Goal: Task Accomplishment & Management: Use online tool/utility

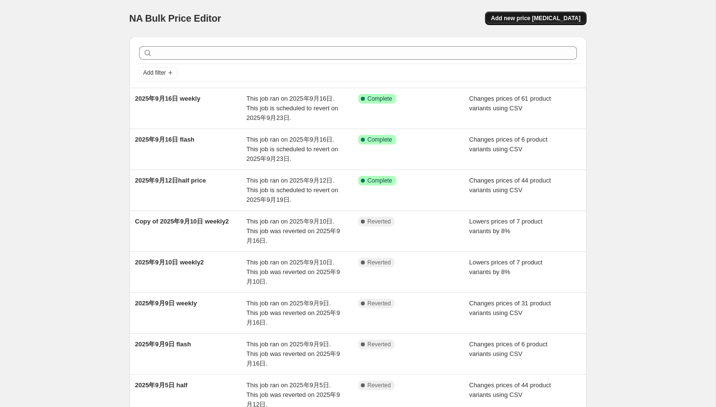
click at [555, 20] on span "Add new price [MEDICAL_DATA]" at bounding box center [536, 18] width 90 height 8
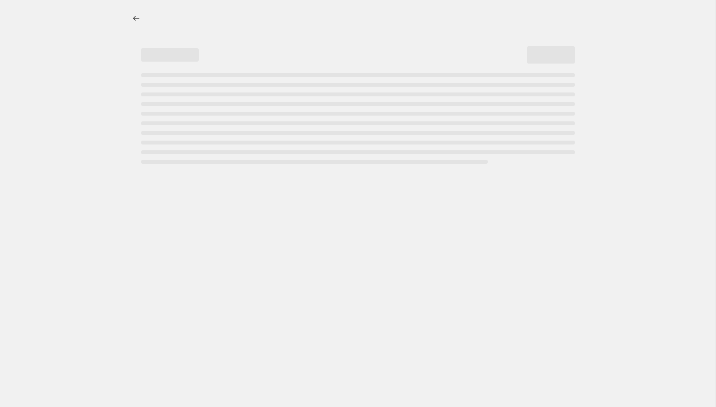
select select "percentage"
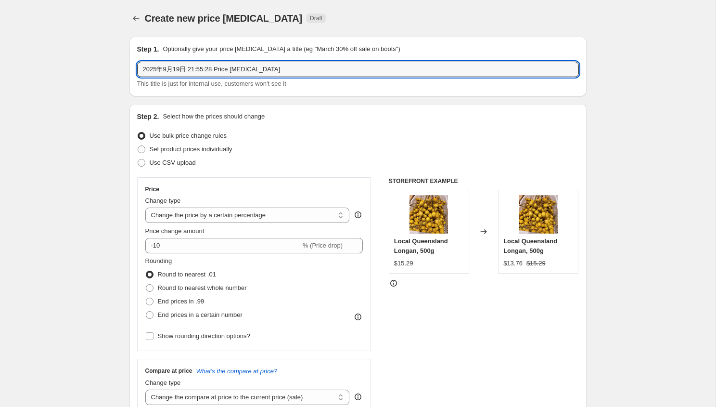
drag, startPoint x: 189, startPoint y: 69, endPoint x: 432, endPoint y: 47, distance: 244.4
click at [432, 47] on div "Step 1. Optionally give your price [MEDICAL_DATA] a title (eg "March 30% off sa…" at bounding box center [358, 66] width 442 height 44
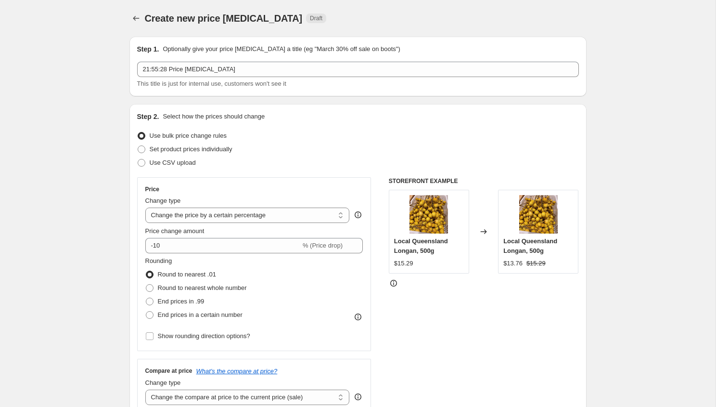
click at [334, 60] on div "Step 1. Optionally give your price [MEDICAL_DATA] a title (eg "March 30% off sa…" at bounding box center [358, 66] width 442 height 44
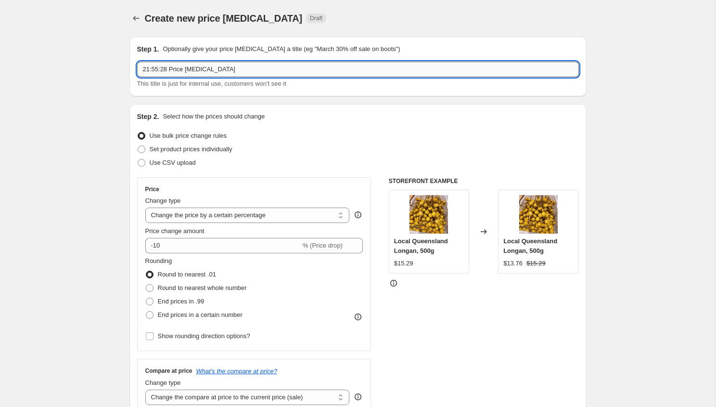
click at [332, 67] on input "21:55:28 Price [MEDICAL_DATA]" at bounding box center [358, 69] width 442 height 15
click at [169, 70] on input "21:55:28 Price [MEDICAL_DATA] half" at bounding box center [358, 69] width 442 height 15
click at [281, 71] on input "2025年9月19日 21:55:28 Price [MEDICAL_DATA]" at bounding box center [358, 69] width 442 height 15
type input "2025年9月19日 21:55:28 Price [MEDICAL_DATA] half"
click at [187, 166] on span "Use CSV upload" at bounding box center [173, 162] width 46 height 7
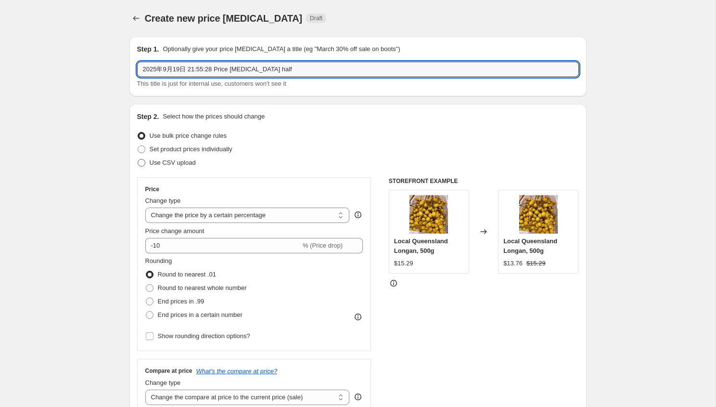
click at [138, 159] on input "Use CSV upload" at bounding box center [138, 159] width 0 height 0
radio input "true"
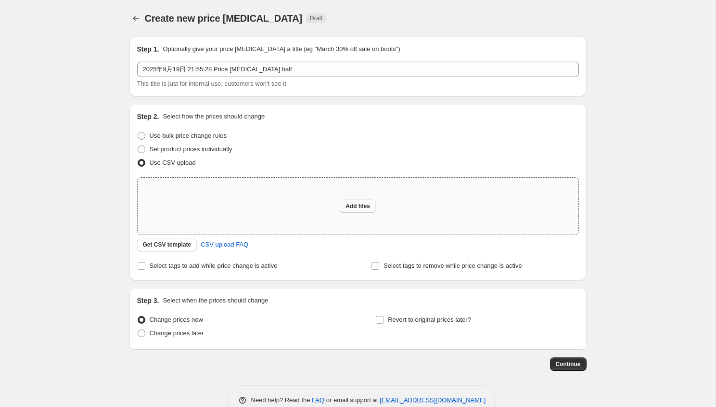
click at [361, 207] on span "Add files" at bounding box center [357, 206] width 25 height 8
type input "C:\fakepath\half price9.19.csv"
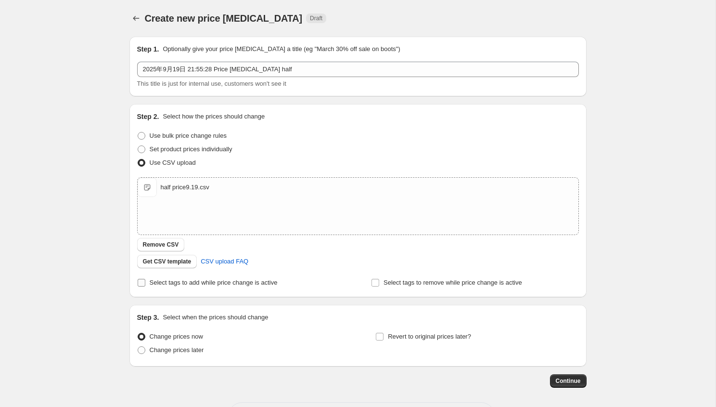
click at [201, 282] on span "Select tags to add while price change is active" at bounding box center [214, 282] width 128 height 7
click at [145, 282] on input "Select tags to add while price change is active" at bounding box center [142, 283] width 8 height 8
checkbox input "true"
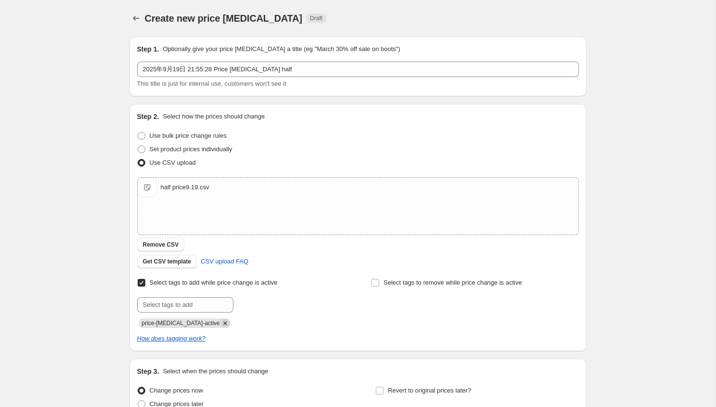
click at [221, 323] on icon "Remove price-change-job-active" at bounding box center [225, 323] width 9 height 9
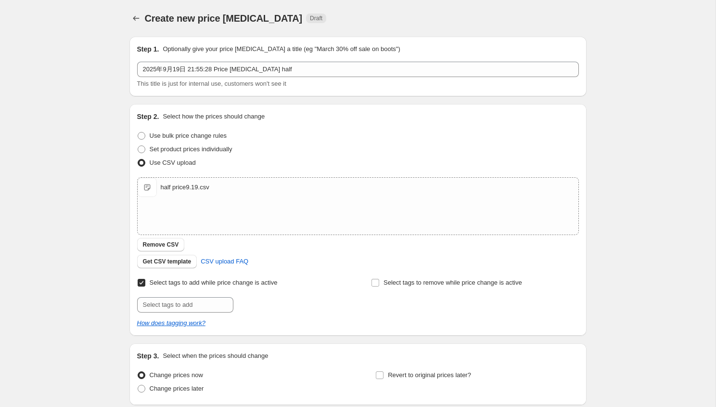
click at [209, 312] on div "Select tags to add while price change is active Submit Select tags to remove wh…" at bounding box center [358, 302] width 442 height 52
click at [205, 310] on input "text" at bounding box center [185, 304] width 96 height 15
type input "half-price"
click at [262, 307] on button "Add half-price" at bounding box center [261, 303] width 51 height 13
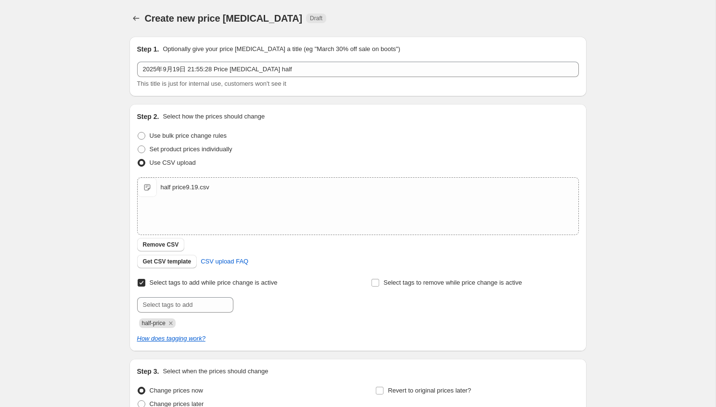
scroll to position [93, 0]
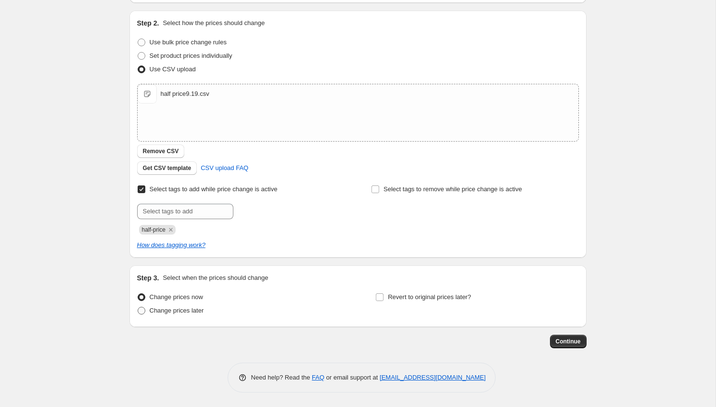
click at [204, 309] on span "Change prices later" at bounding box center [177, 310] width 54 height 7
click at [138, 307] on input "Change prices later" at bounding box center [138, 307] width 0 height 0
radio input "true"
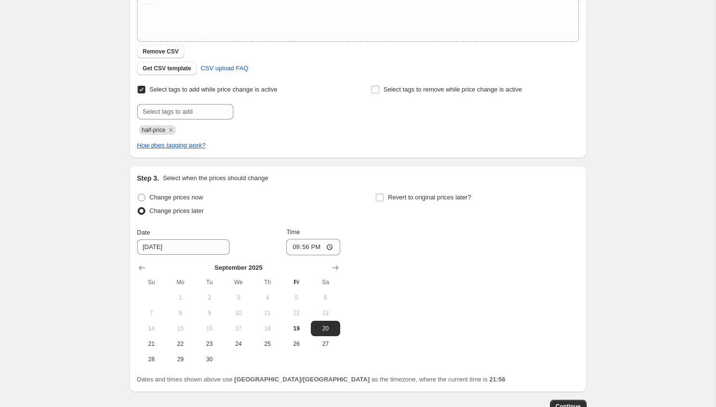
scroll to position [196, 0]
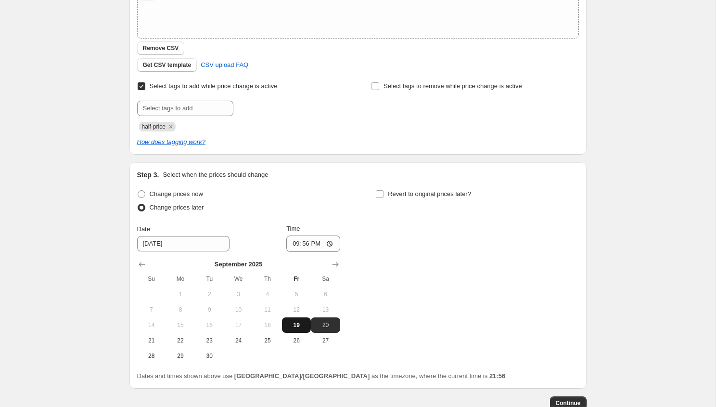
click at [295, 325] on span "19" at bounding box center [296, 325] width 21 height 8
type input "[DATE]"
click at [308, 242] on input "21:56" at bounding box center [313, 243] width 54 height 16
type input "22:00"
click at [384, 197] on input "Revert to original prices later?" at bounding box center [380, 194] width 8 height 8
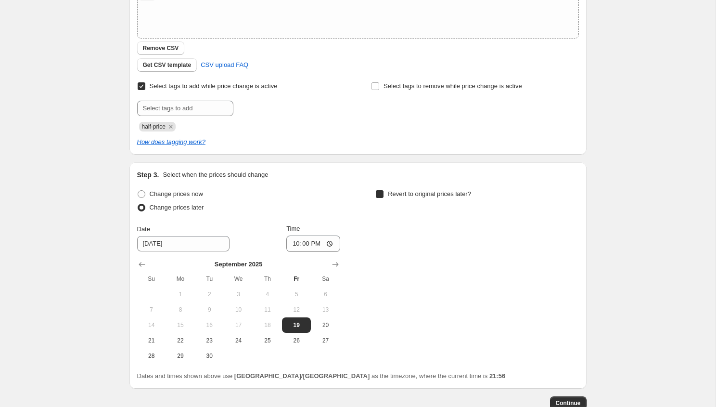
checkbox input "true"
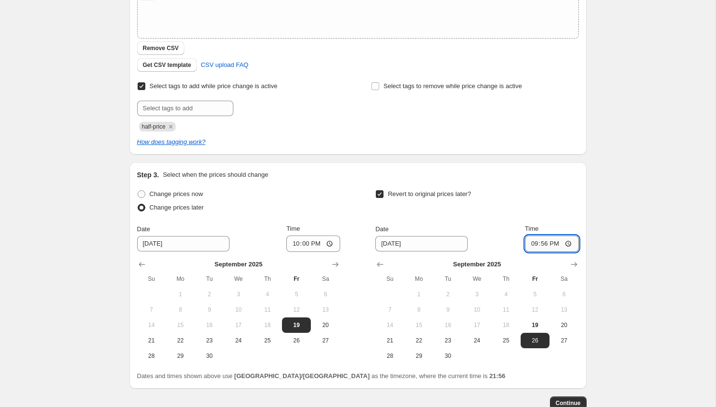
click at [544, 244] on input "21:56" at bounding box center [552, 243] width 54 height 16
type input "22:00"
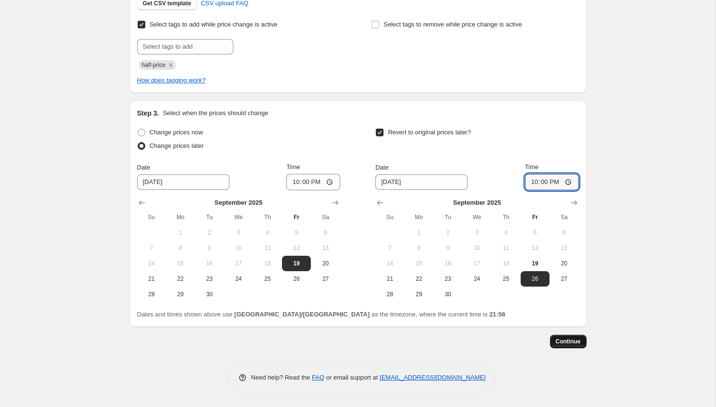
click at [573, 341] on span "Continue" at bounding box center [568, 341] width 25 height 8
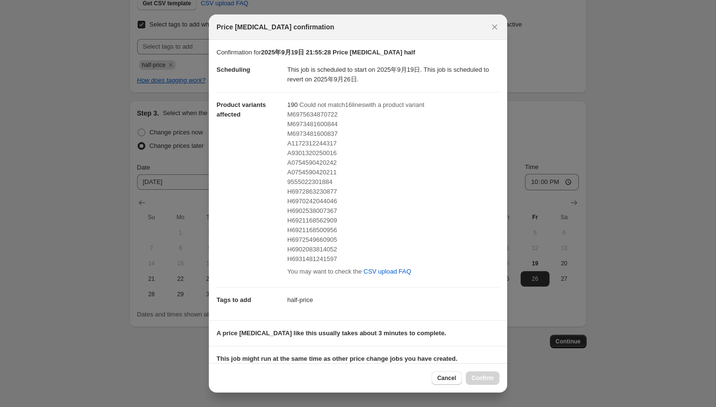
scroll to position [131, 0]
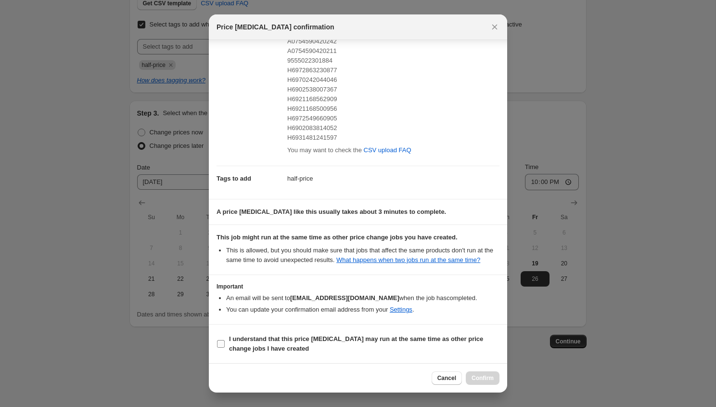
click at [350, 341] on b "I understand that this price [MEDICAL_DATA] may run at the same time as other p…" at bounding box center [356, 343] width 254 height 17
click at [225, 341] on input "I understand that this price [MEDICAL_DATA] may run at the same time as other p…" at bounding box center [221, 344] width 8 height 8
checkbox input "true"
click at [492, 378] on span "Confirm" at bounding box center [483, 378] width 22 height 8
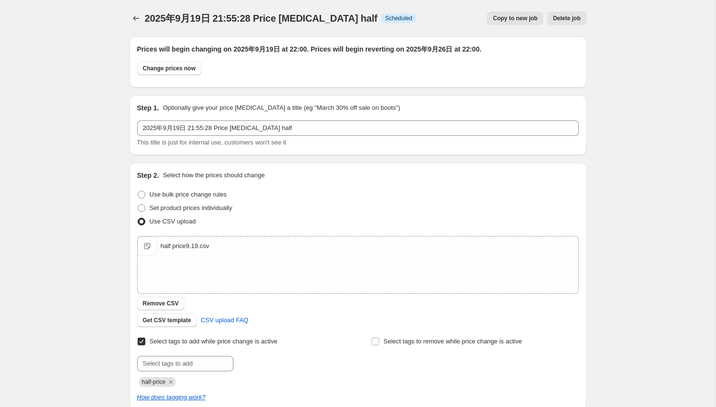
click at [358, 160] on div "Prices will begin changing on 2025年9月19日 at 22:00. Prices will begin reverting …" at bounding box center [354, 347] width 465 height 636
click at [65, 154] on div "2025年9月19日 21:55:28 Price [MEDICAL_DATA] half. This page is ready 2025年9月19日 21…" at bounding box center [358, 361] width 716 height 723
click at [72, 147] on div "2025年9月19日 21:55:28 Price [MEDICAL_DATA] half. This page is ready 2025年9月19日 21…" at bounding box center [358, 361] width 716 height 723
